Goal: Task Accomplishment & Management: Manage account settings

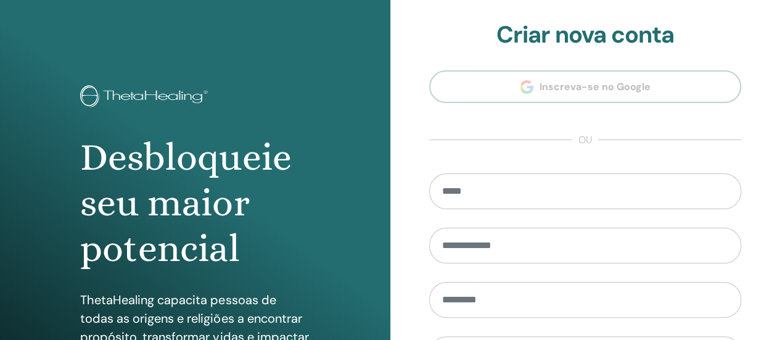
scroll to position [252, 0]
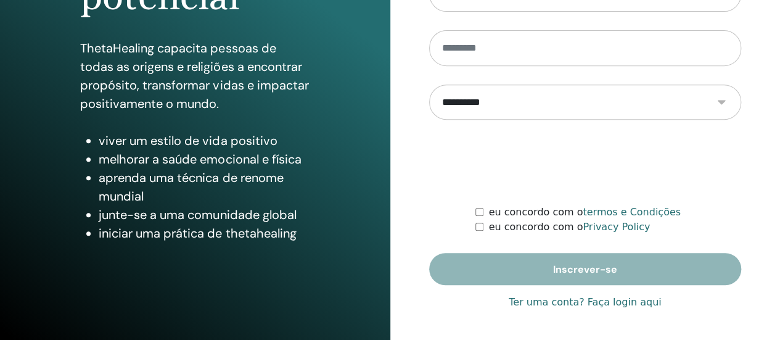
type input "**********"
click at [601, 297] on link "Ter uma conta? Faça login aqui" at bounding box center [585, 302] width 152 height 15
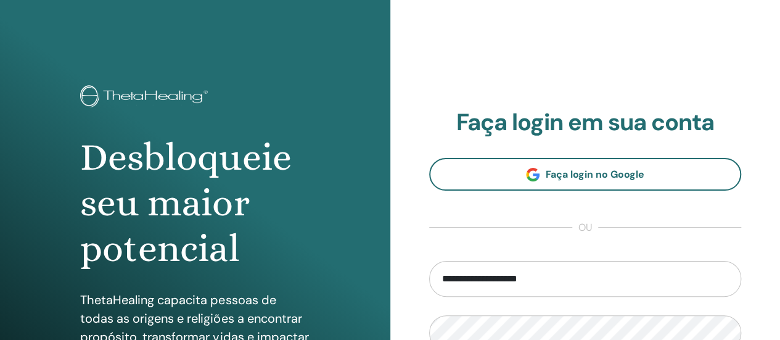
scroll to position [247, 0]
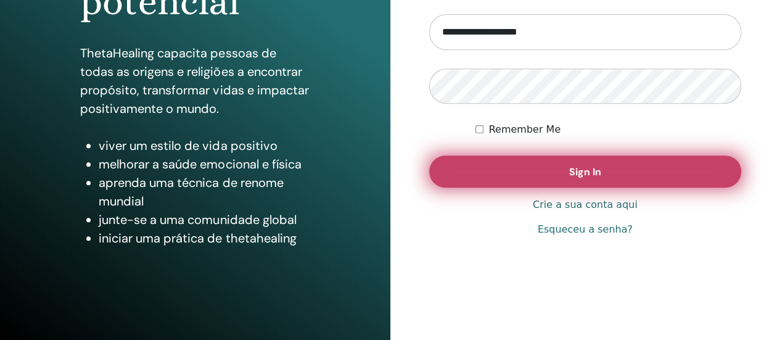
click at [586, 162] on button "Sign In" at bounding box center [585, 171] width 313 height 32
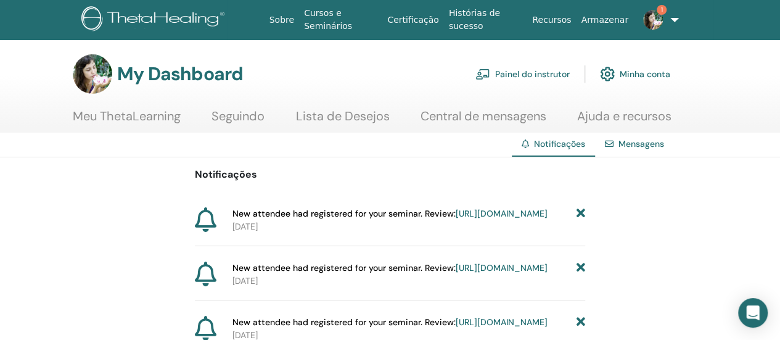
click at [516, 76] on link "Painel do instrutor" at bounding box center [522, 73] width 94 height 27
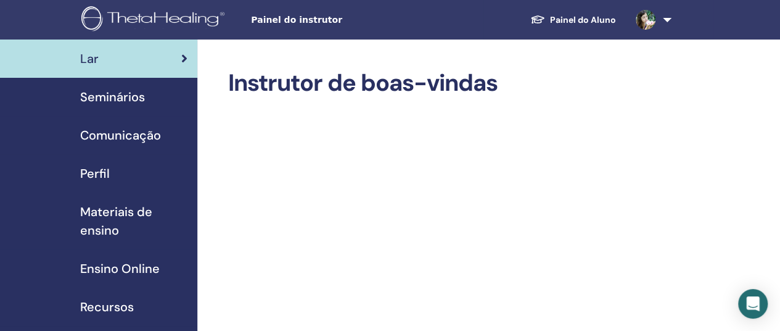
click at [106, 92] on span "Seminários" at bounding box center [112, 97] width 65 height 18
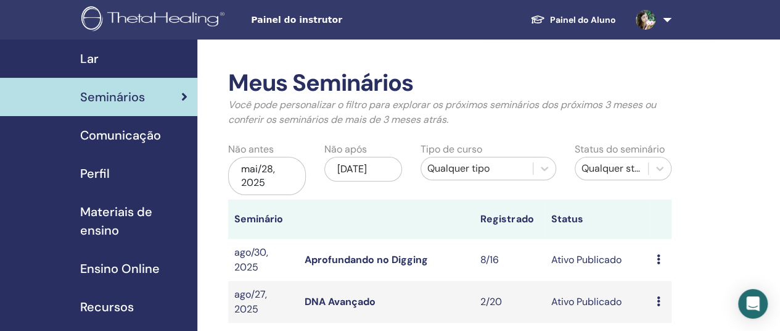
scroll to position [62, 0]
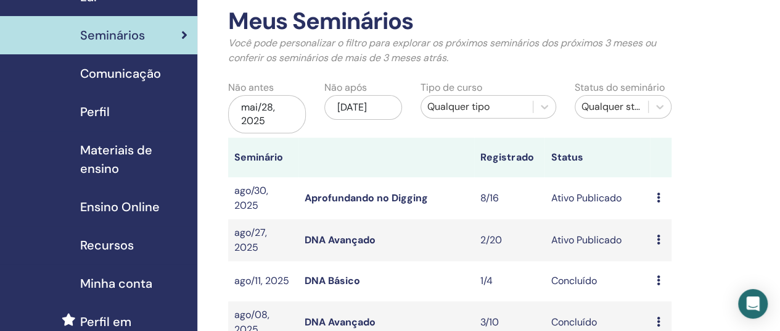
click at [657, 198] on icon at bounding box center [658, 197] width 4 height 10
click at [672, 244] on link "Participantes" at bounding box center [672, 245] width 60 height 13
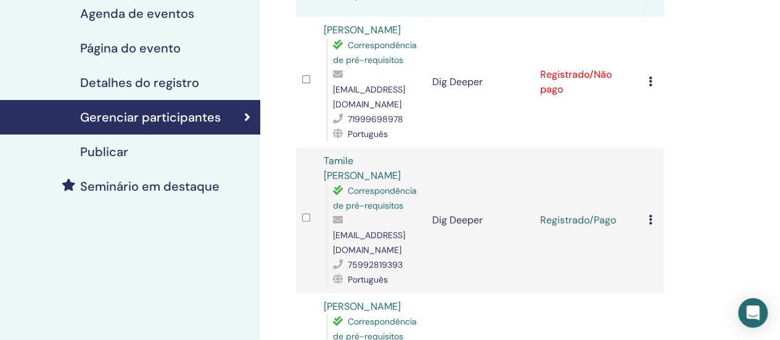
scroll to position [62, 0]
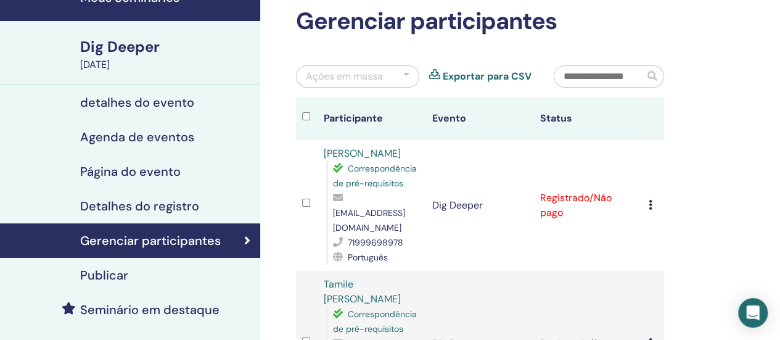
click at [650, 200] on icon at bounding box center [651, 205] width 4 height 10
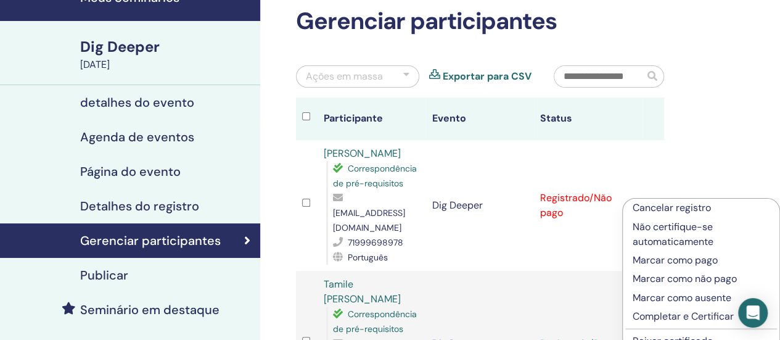
click at [679, 258] on p "Marcar como pago" at bounding box center [701, 260] width 137 height 15
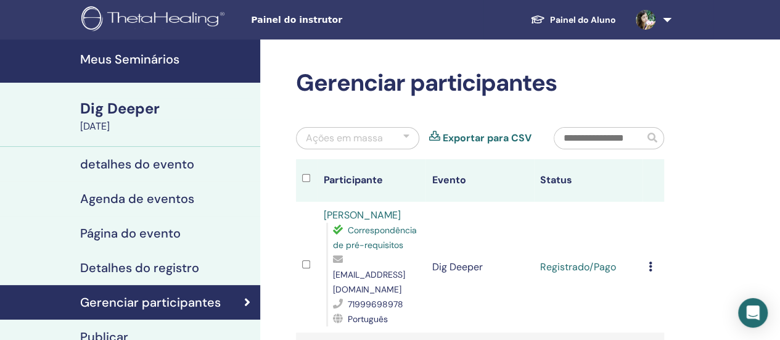
scroll to position [123, 0]
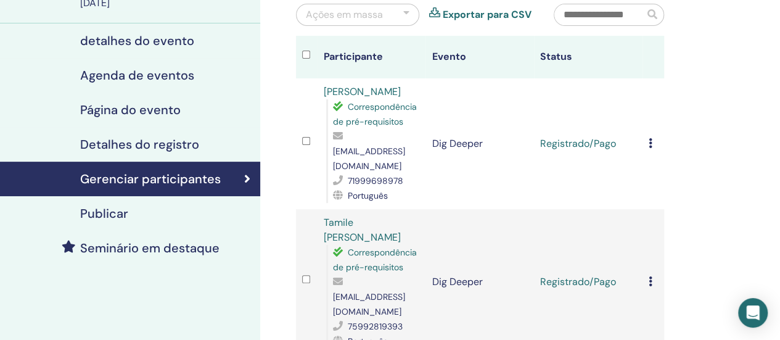
click at [650, 138] on icon at bounding box center [651, 143] width 4 height 10
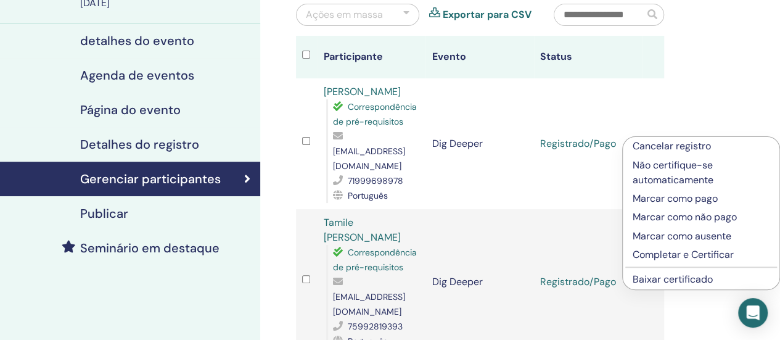
click at [654, 282] on link "Baixar certificado" at bounding box center [673, 279] width 80 height 13
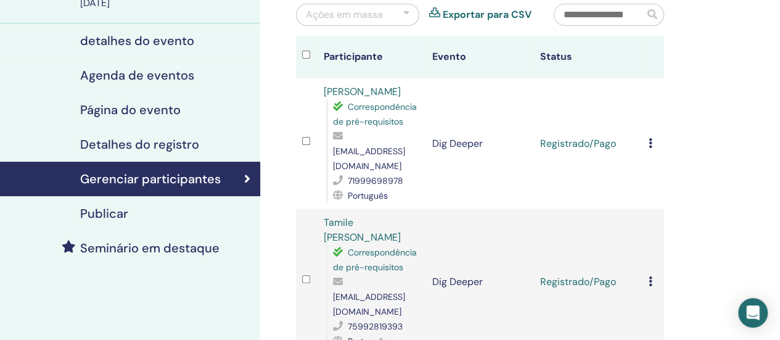
click at [649, 138] on icon at bounding box center [651, 143] width 4 height 10
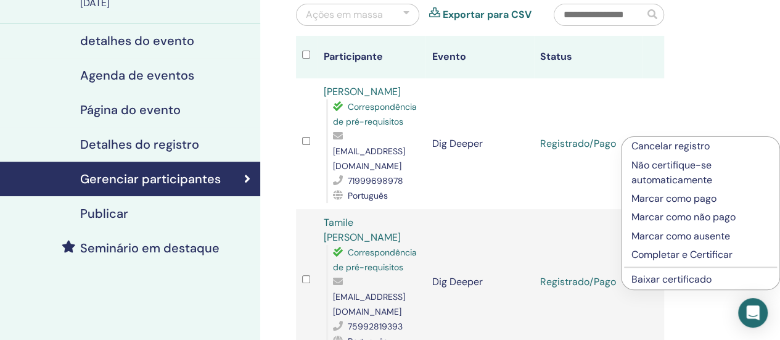
click at [653, 276] on link "Baixar certificado" at bounding box center [671, 279] width 80 height 13
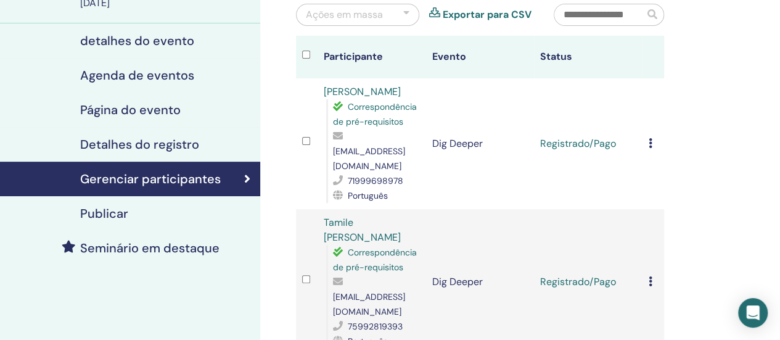
click at [647, 252] on td "Cancelar registro Não certifique-se automaticamente Marcar como pago Marcar com…" at bounding box center [654, 282] width 22 height 146
click at [651, 276] on icon at bounding box center [651, 281] width 4 height 10
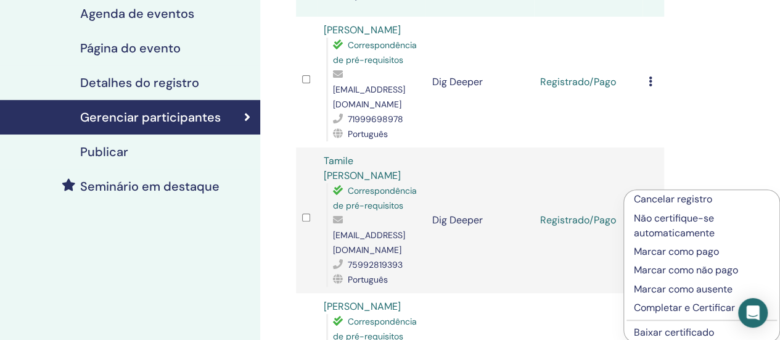
scroll to position [247, 0]
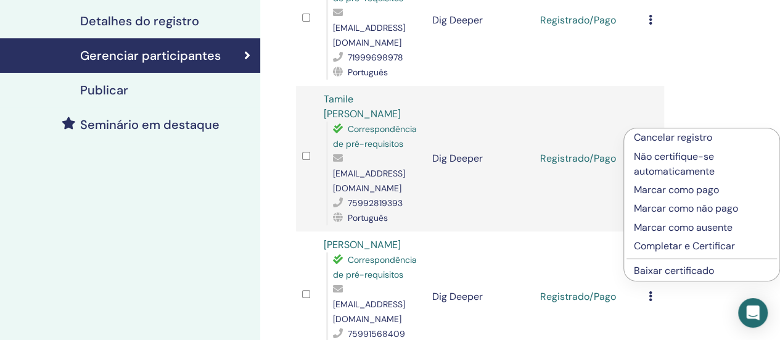
click at [654, 263] on li "Baixar certificado" at bounding box center [701, 270] width 155 height 18
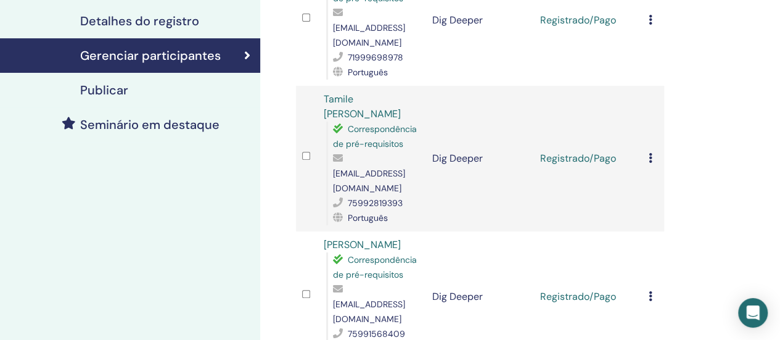
click at [652, 151] on div "Cancelar registro Não certifique-se automaticamente Marcar como pago Marcar com…" at bounding box center [653, 158] width 9 height 15
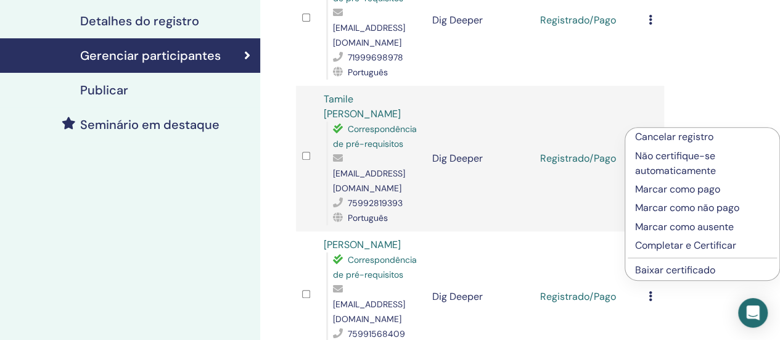
click at [677, 273] on link "Baixar certificado" at bounding box center [675, 269] width 80 height 13
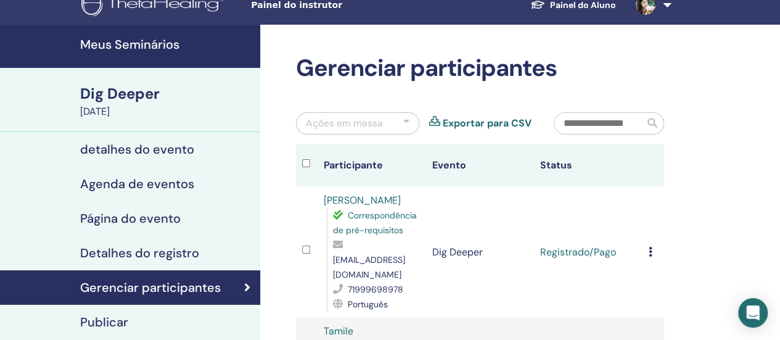
scroll to position [0, 0]
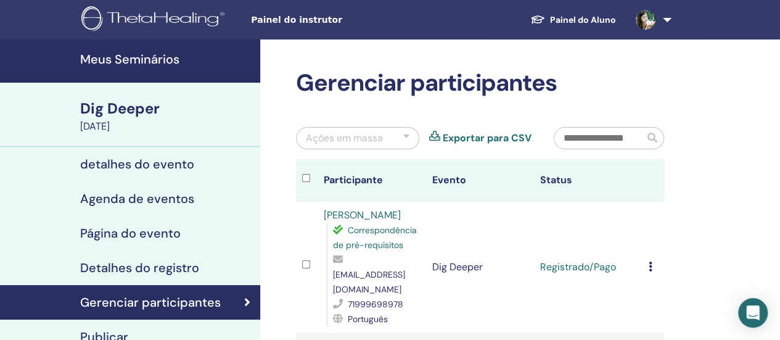
click at [665, 14] on link at bounding box center [651, 19] width 51 height 39
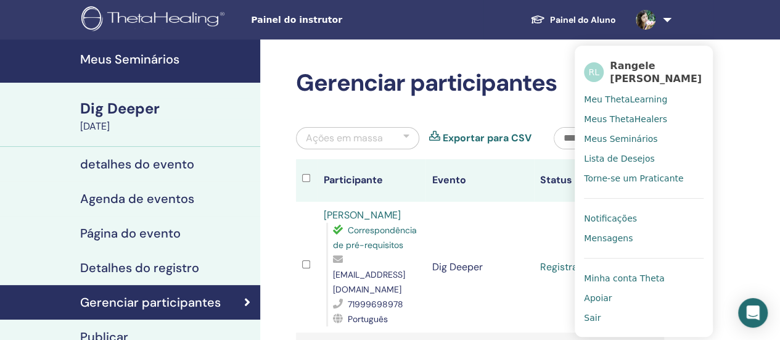
scroll to position [185, 0]
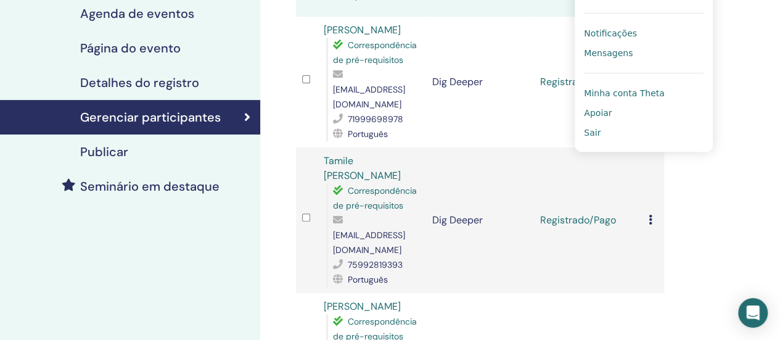
click at [593, 134] on span "Sair" at bounding box center [592, 132] width 17 height 11
click at [591, 133] on span "Sair" at bounding box center [592, 132] width 17 height 11
